Goal: Communication & Community: Answer question/provide support

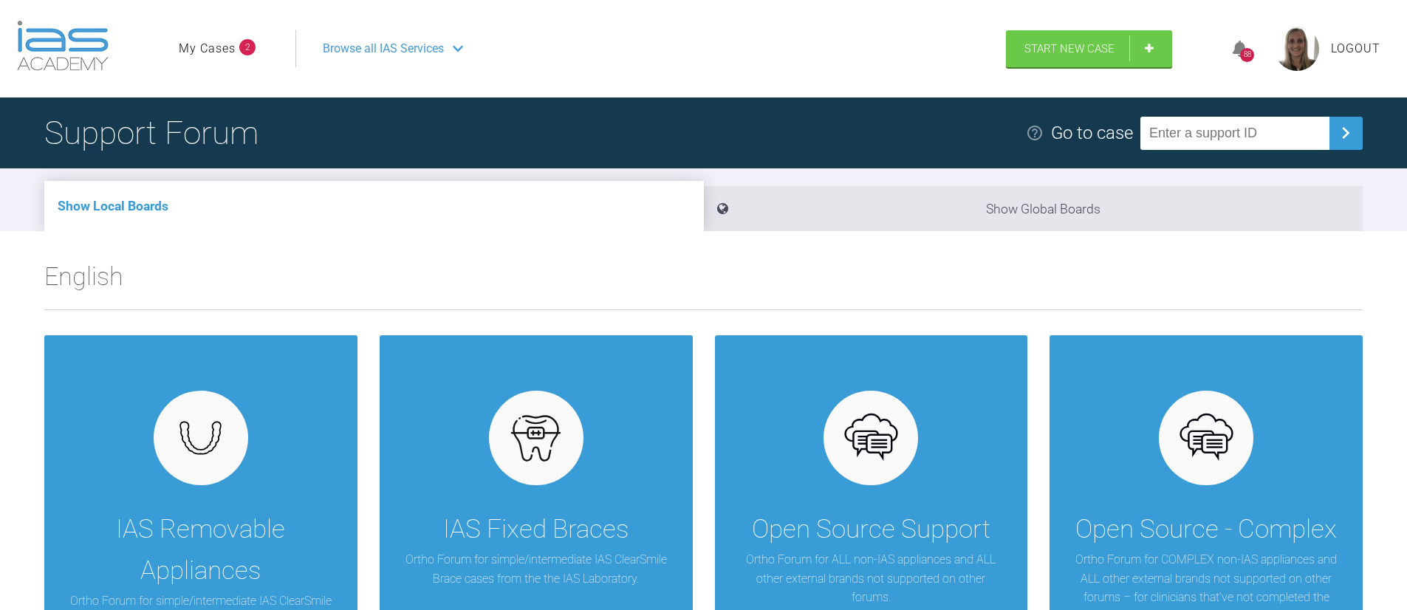
click at [215, 36] on ul "My Cases 2" at bounding box center [237, 48] width 117 height 37
click at [210, 47] on link "My Cases" at bounding box center [207, 48] width 57 height 19
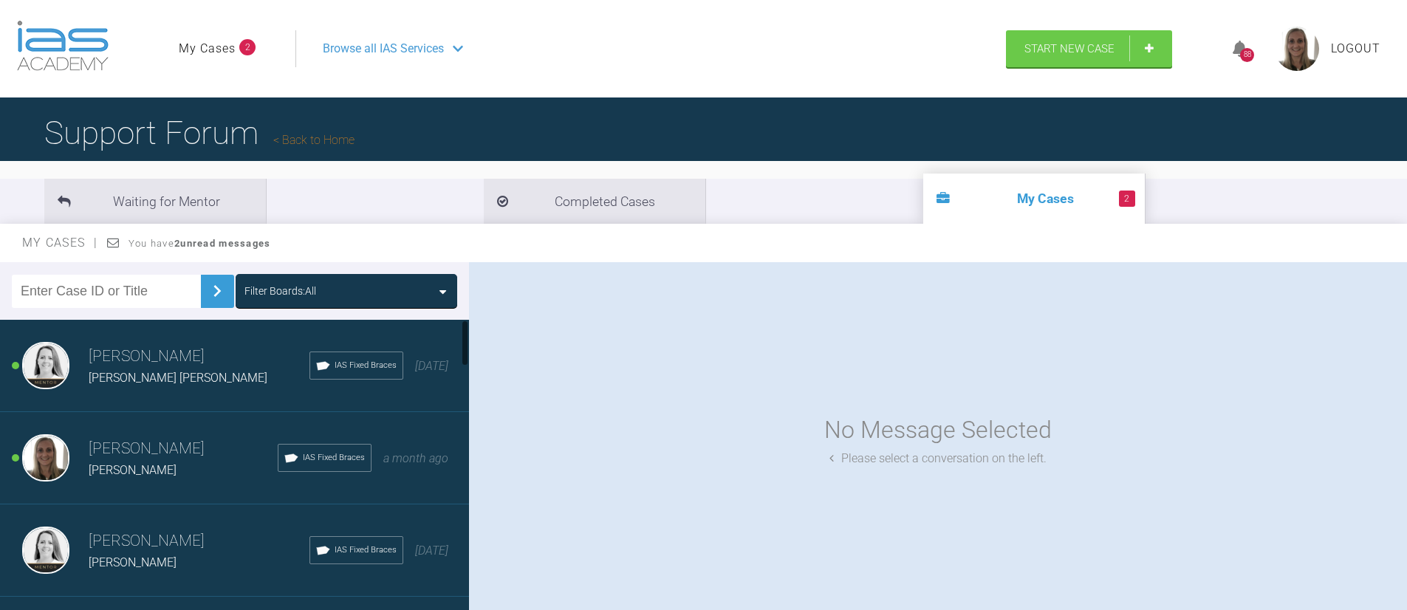
click at [138, 352] on h3 "Emma Dougherty" at bounding box center [199, 356] width 221 height 25
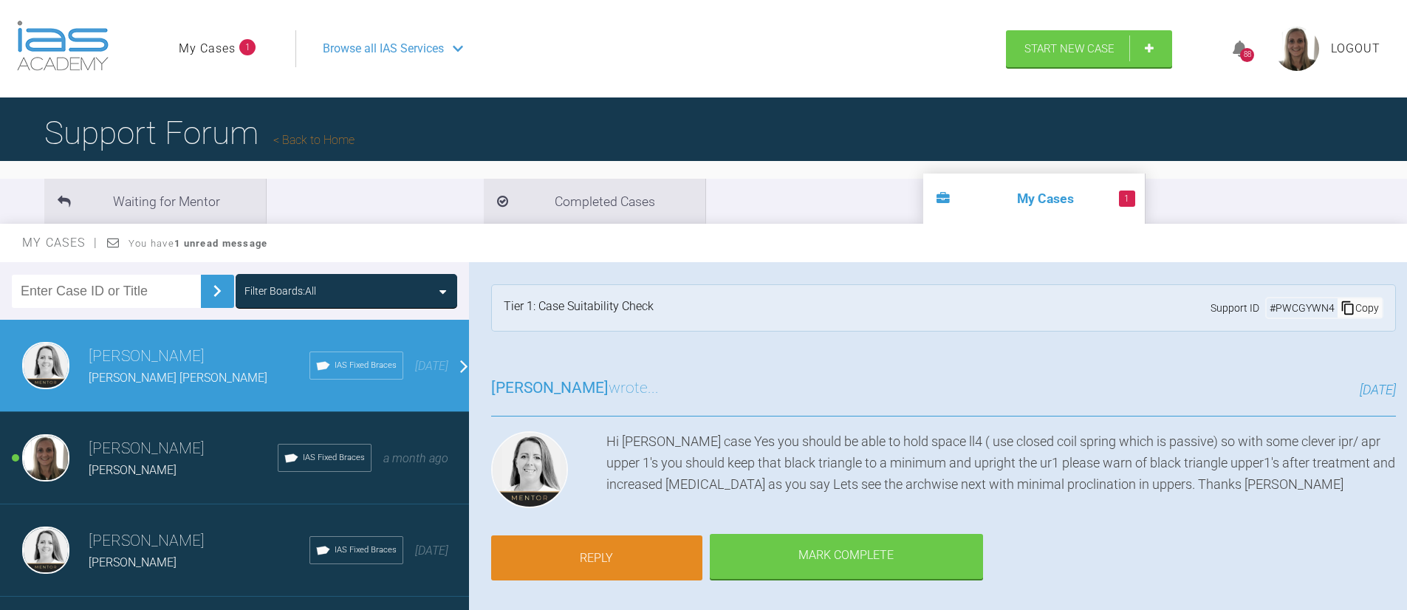
click at [646, 560] on link "Reply" at bounding box center [596, 559] width 211 height 46
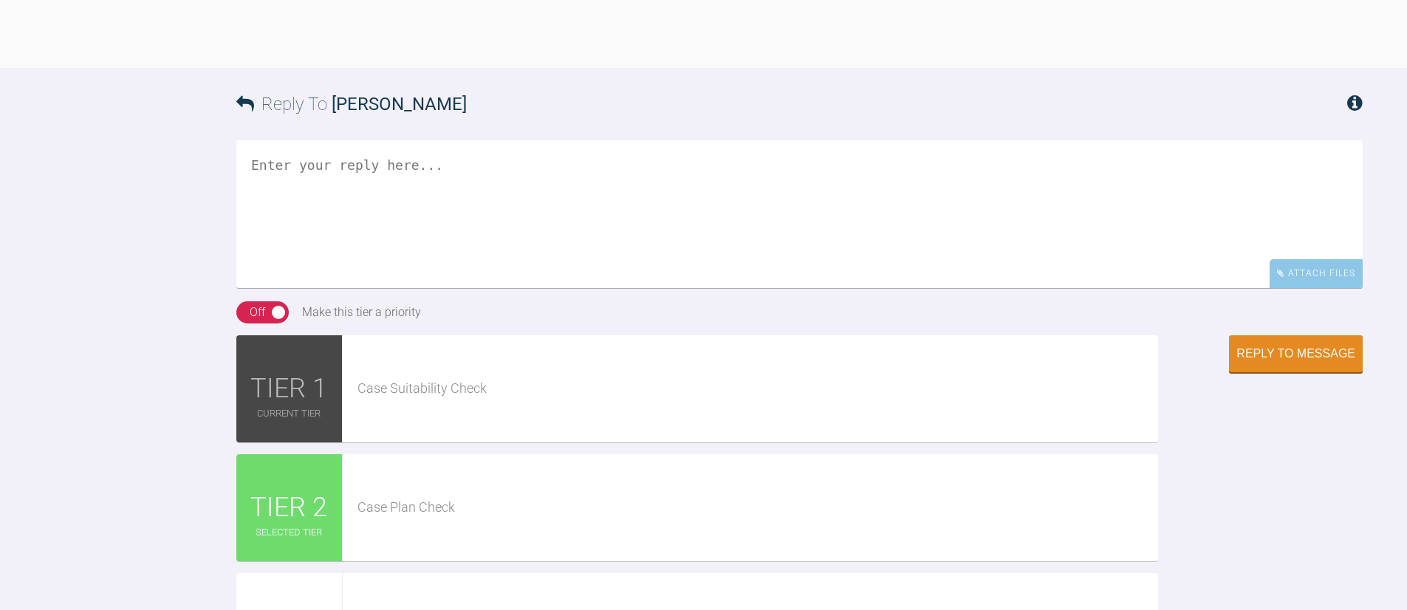
scroll to position [1337, 0]
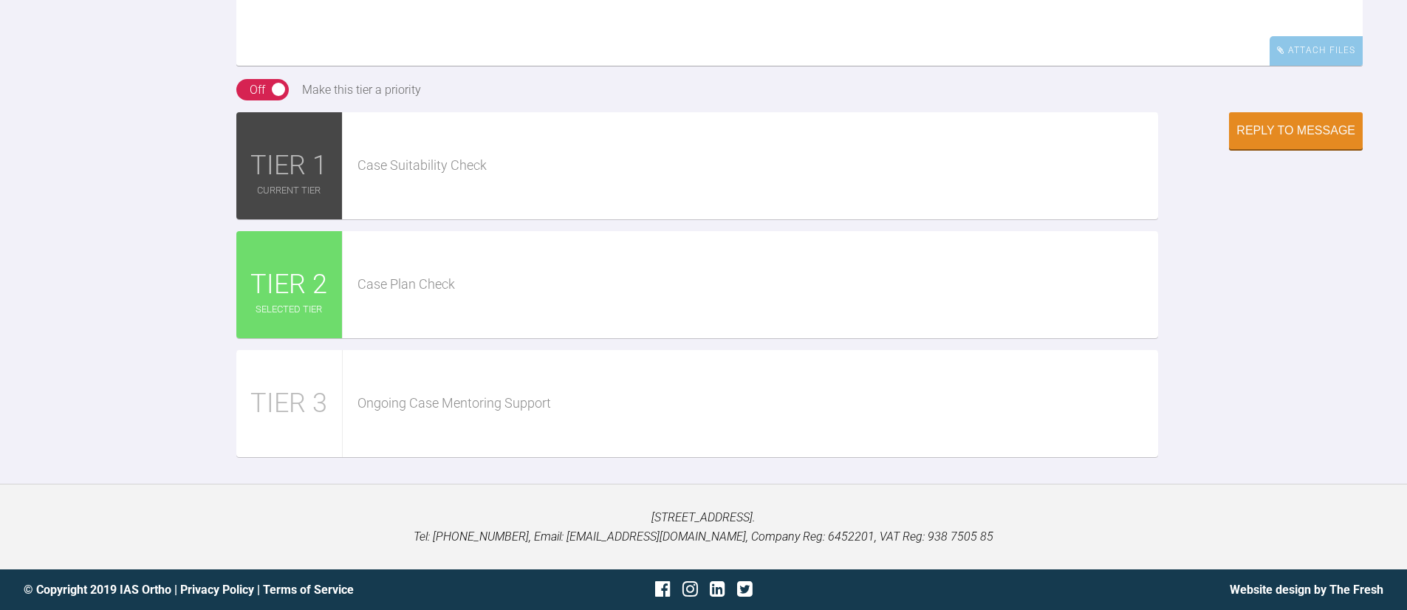
type textarea "Thanks, I will order the AW."
click at [1274, 139] on div "Reply to Message" at bounding box center [1296, 132] width 119 height 13
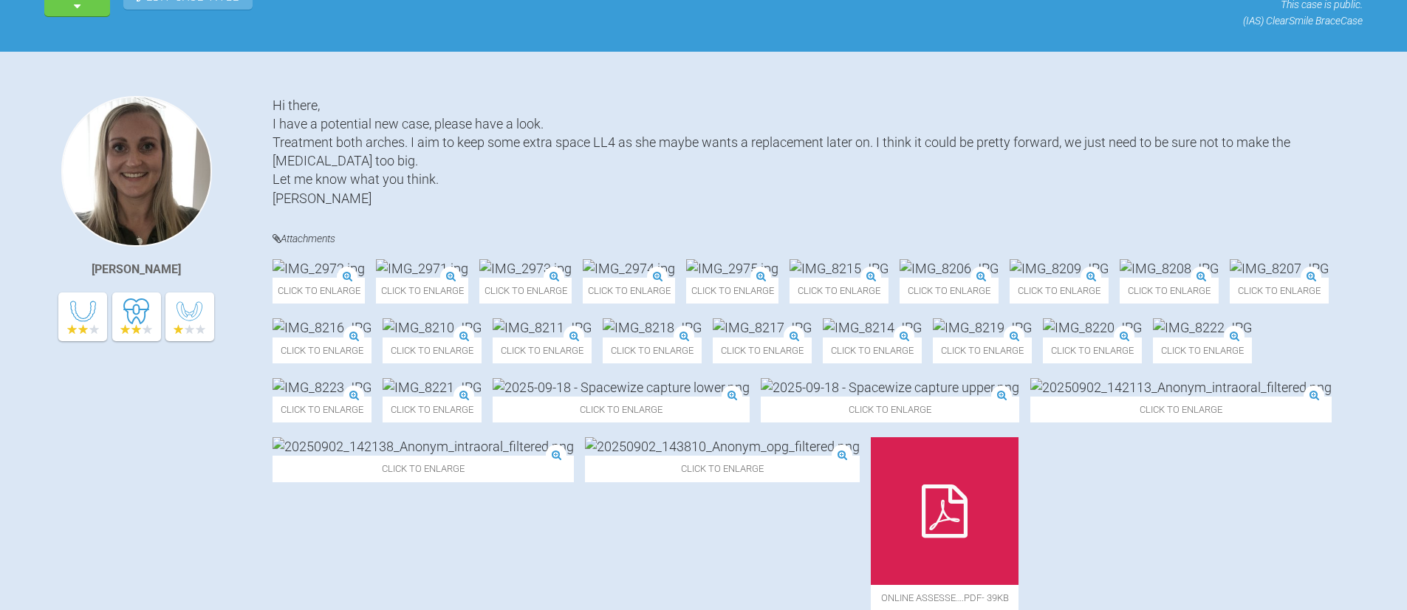
scroll to position [0, 0]
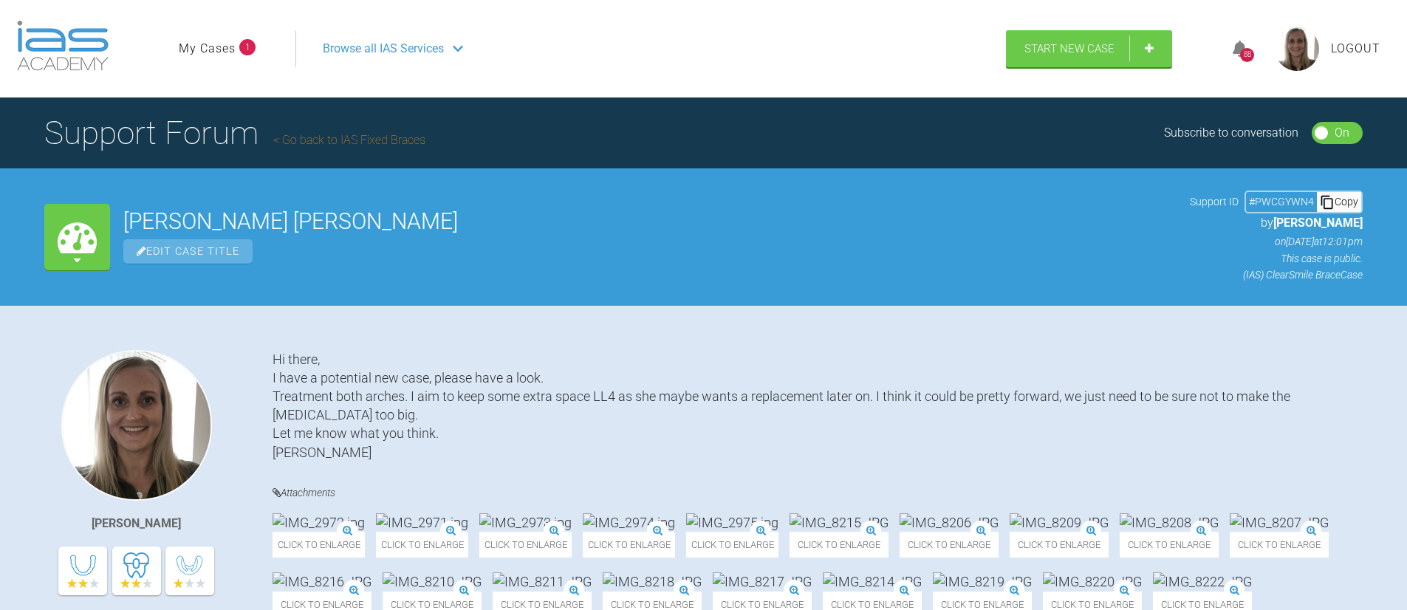
click at [226, 35] on ul "My Cases 1" at bounding box center [237, 48] width 117 height 37
click at [221, 50] on link "My Cases" at bounding box center [207, 48] width 57 height 19
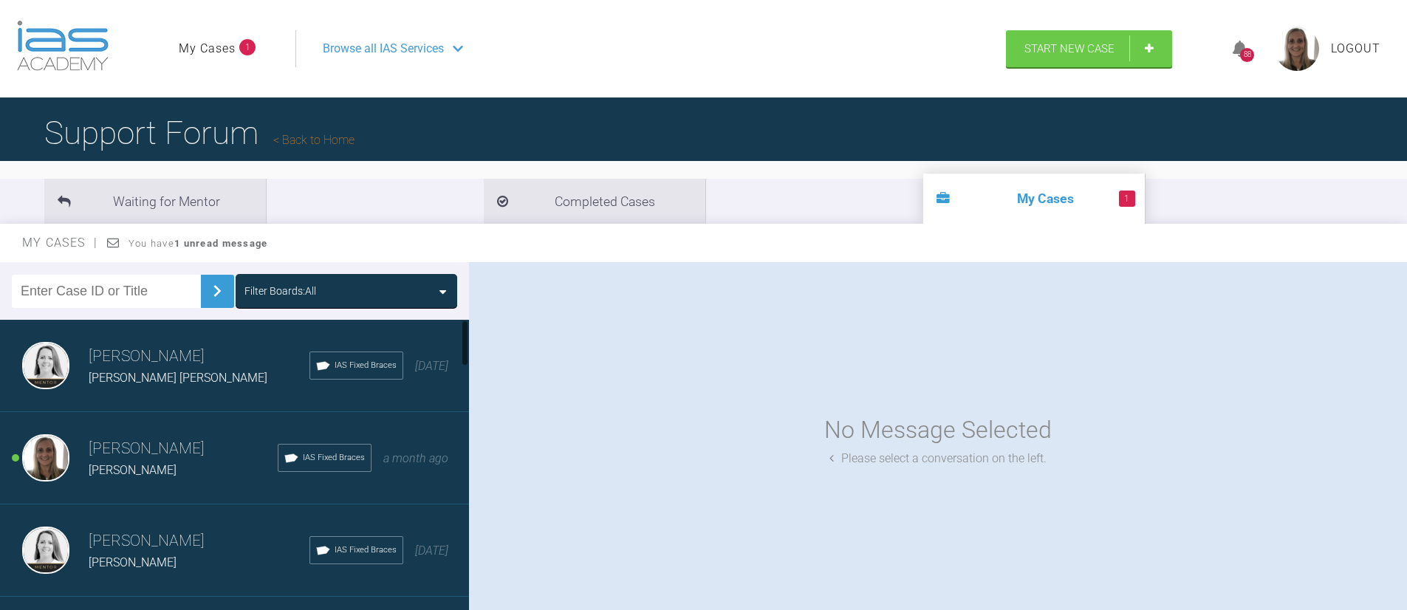
click at [118, 440] on h3 "Marie Thogersen" at bounding box center [183, 449] width 189 height 25
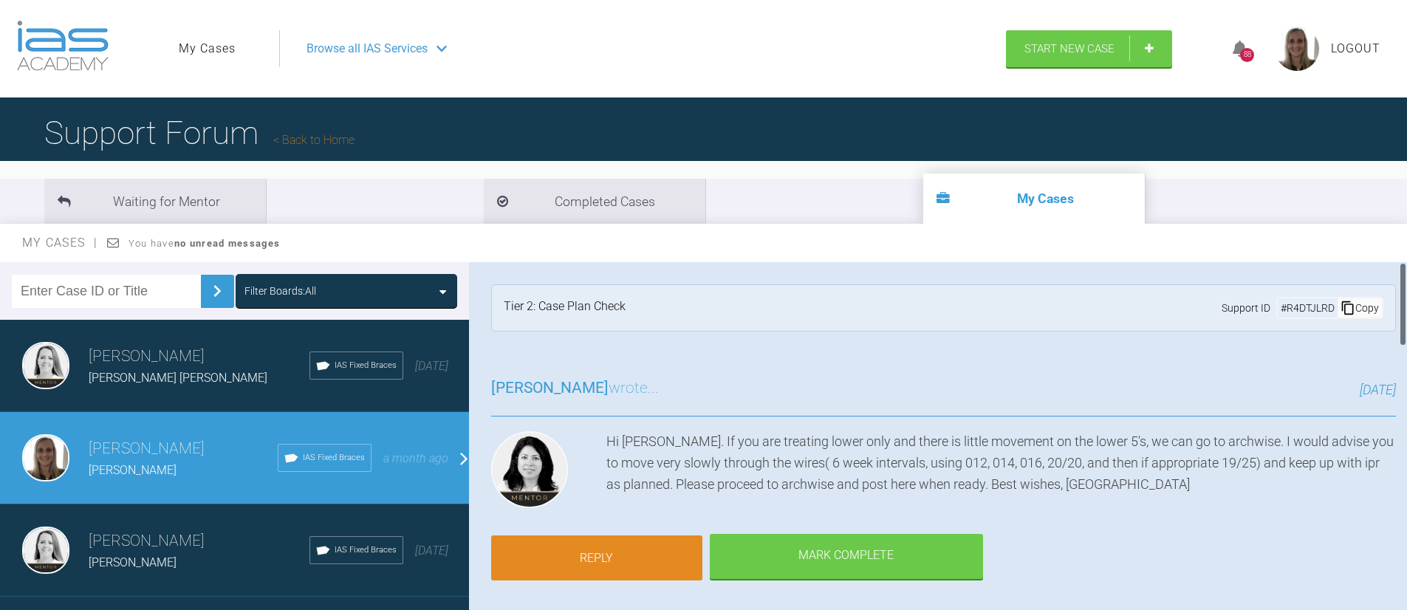
click at [655, 547] on link "Reply" at bounding box center [596, 559] width 211 height 46
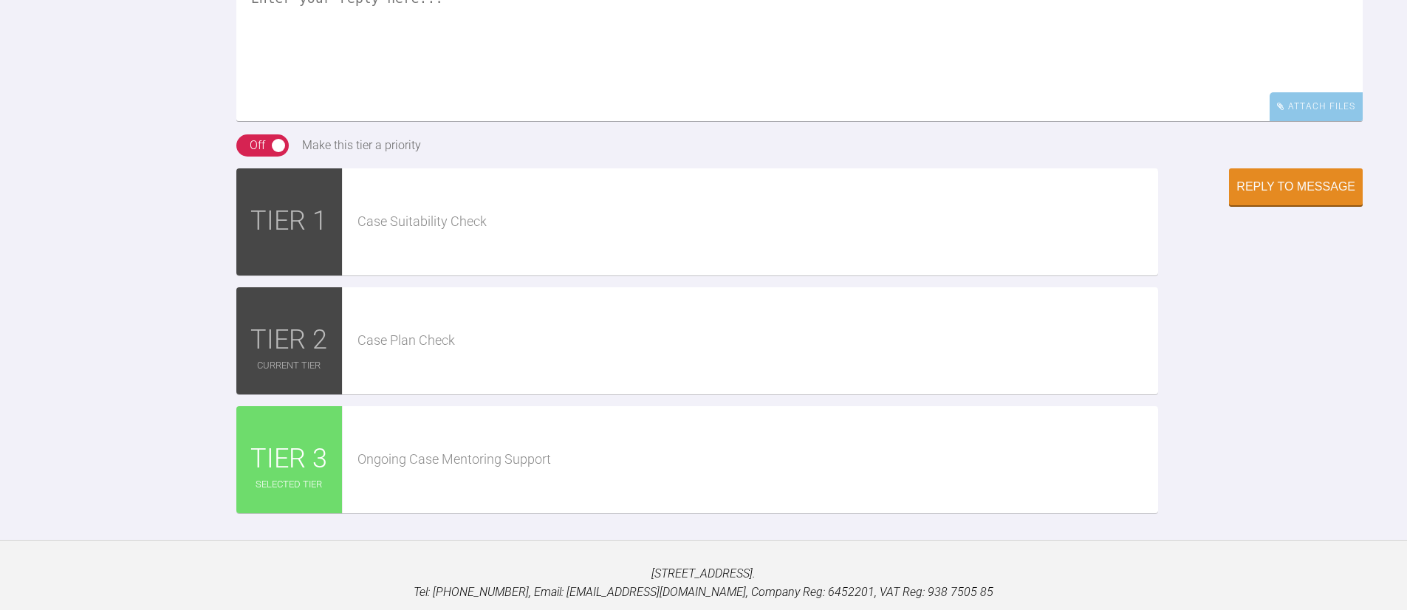
scroll to position [2932, 0]
